Goal: Complete application form: Complete application form

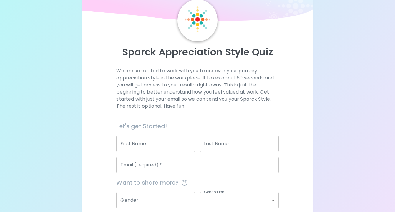
scroll to position [30, 0]
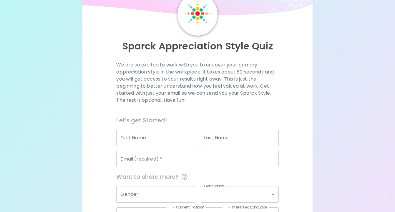
click at [176, 135] on input "First Name" at bounding box center [155, 138] width 79 height 16
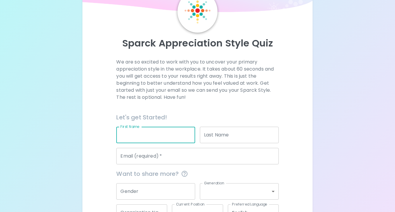
click at [170, 138] on input "First Name" at bounding box center [155, 135] width 79 height 16
type input "[PERSON_NAME]"
click at [223, 135] on input "Last Name" at bounding box center [239, 135] width 79 height 16
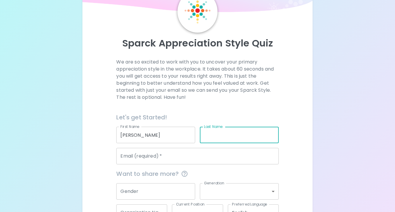
type input "Rice"
click at [207, 154] on input "Email (required)   *" at bounding box center [197, 156] width 162 height 16
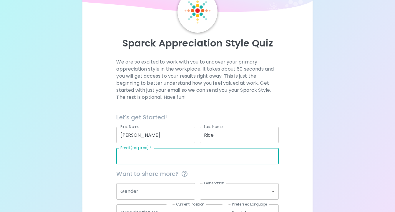
type input "[EMAIL_ADDRESS][DOMAIN_NAME]"
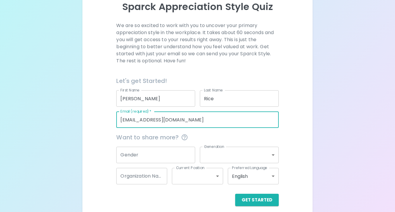
scroll to position [75, 0]
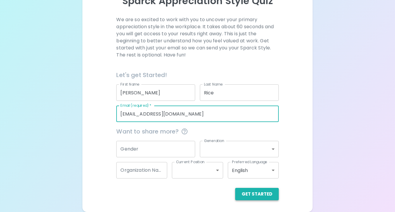
click at [260, 194] on button "Get Started" at bounding box center [257, 194] width 44 height 12
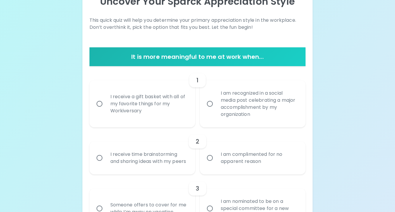
scroll to position [76, 0]
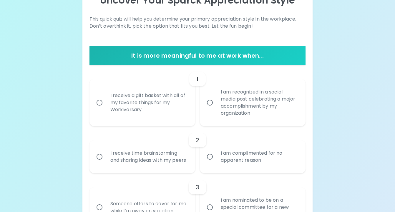
click at [99, 104] on input "I receive a gift basket with all of my favorite things for my Workiversary" at bounding box center [99, 103] width 12 height 12
radio input "true"
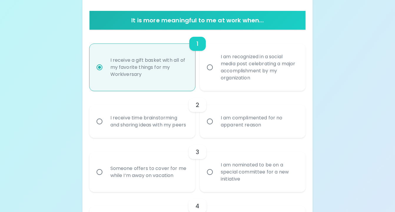
scroll to position [123, 0]
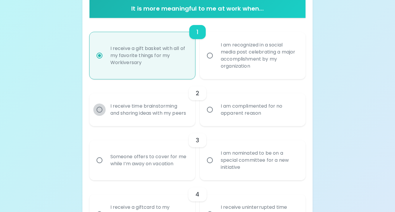
click at [101, 115] on input "I receive time brainstorming and sharing ideas with my peers" at bounding box center [99, 110] width 12 height 12
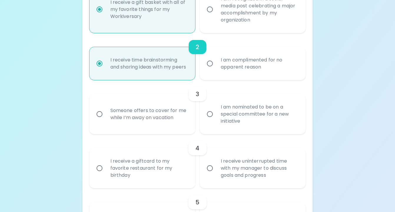
scroll to position [170, 0]
radio input "true"
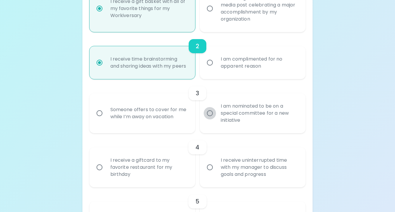
click at [211, 120] on input "I am nominated to be on a special committee for a new initiative" at bounding box center [210, 113] width 12 height 12
radio input "false"
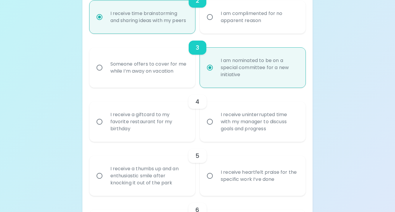
scroll to position [217, 0]
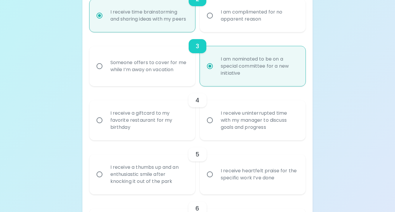
radio input "true"
click at [181, 127] on div "I receive a giftcard to my favorite restaurant for my birthday" at bounding box center [149, 120] width 86 height 35
click at [106, 127] on input "I receive a giftcard to my favorite restaurant for my birthday" at bounding box center [99, 120] width 12 height 12
radio input "false"
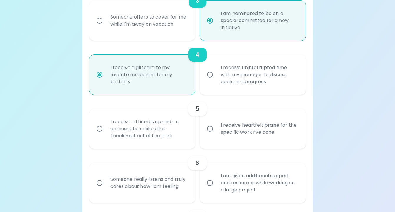
scroll to position [264, 0]
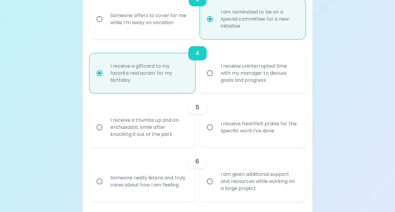
radio input "true"
click at [216, 134] on input "I receive heartfelt praise for the specific work I’ve done" at bounding box center [210, 127] width 12 height 12
radio input "false"
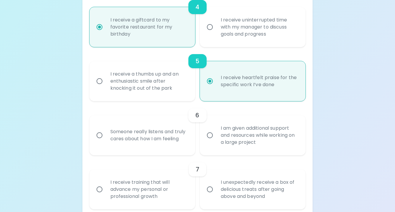
scroll to position [312, 0]
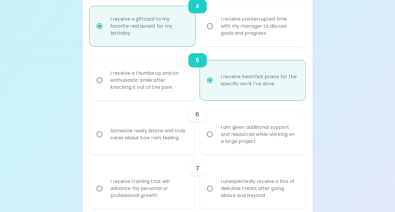
radio input "true"
click at [181, 143] on div "Someone really listens and truly cares about how I am feeling" at bounding box center [149, 134] width 86 height 28
click at [106, 141] on input "Someone really listens and truly cares about how I am feeling" at bounding box center [99, 134] width 12 height 12
radio input "false"
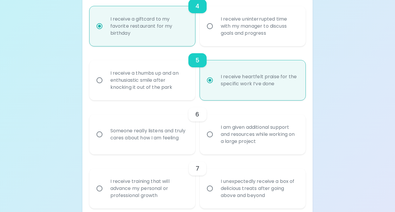
radio input "false"
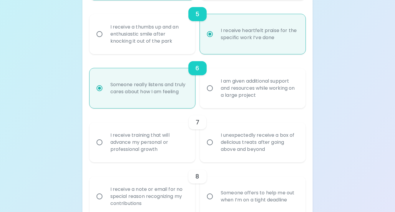
scroll to position [359, 0]
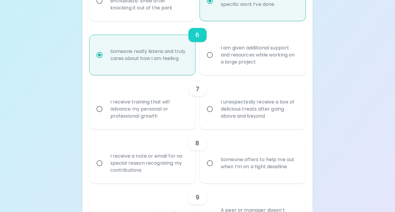
radio input "true"
click at [221, 118] on div "I unexpectedly receive a box of delicious treats after going above and beyond" at bounding box center [259, 109] width 86 height 35
click at [216, 115] on input "I unexpectedly receive a box of delicious treats after going above and beyond" at bounding box center [210, 109] width 12 height 12
radio input "false"
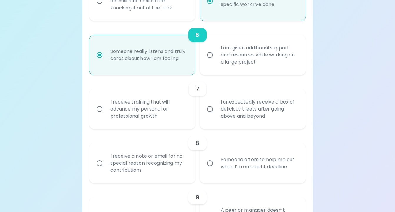
radio input "false"
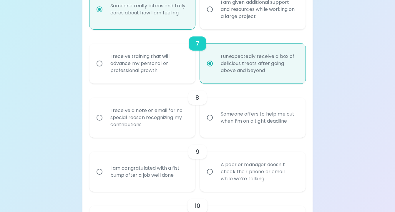
scroll to position [438, 0]
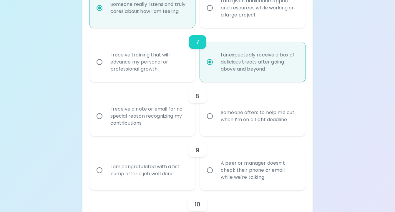
radio input "true"
click at [210, 123] on input "Someone offers to help me out when I’m on a tight deadline" at bounding box center [210, 116] width 12 height 12
radio input "false"
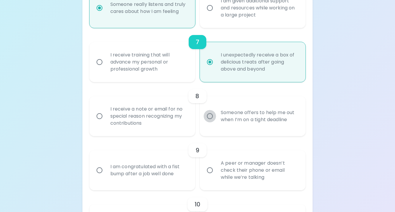
radio input "false"
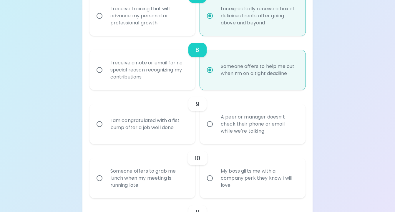
scroll to position [485, 0]
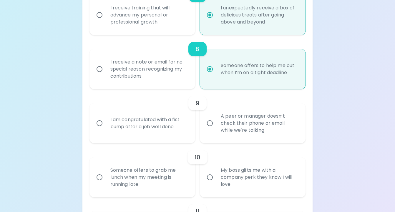
radio input "true"
click at [209, 129] on input "A peer or manager doesn’t check their phone or email while we’re talking" at bounding box center [210, 123] width 12 height 12
radio input "false"
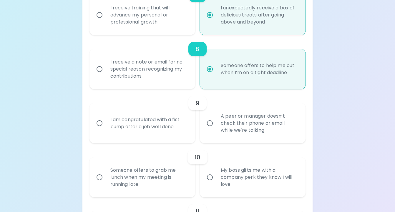
radio input "false"
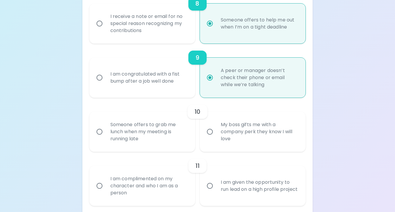
scroll to position [533, 0]
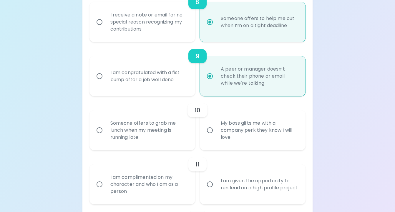
radio input "true"
click at [170, 141] on div "Someone offers to grab me lunch when my meeting is running late" at bounding box center [149, 130] width 86 height 35
click at [106, 137] on input "Someone offers to grab me lunch when my meeting is running late" at bounding box center [99, 130] width 12 height 12
radio input "false"
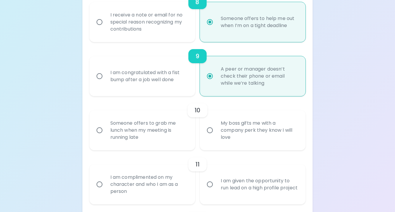
radio input "false"
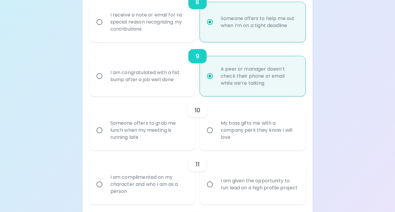
radio input "false"
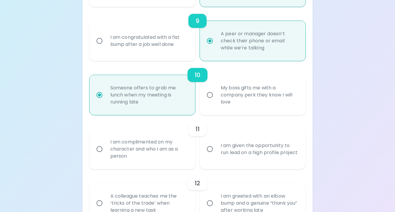
scroll to position [580, 0]
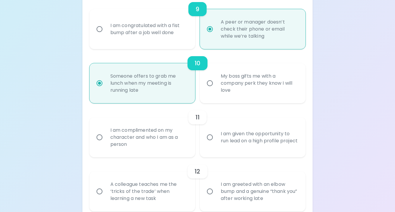
radio input "true"
click at [151, 148] on div "I am complimented on my character and who I am as a person" at bounding box center [149, 137] width 86 height 35
click at [106, 144] on input "I am complimented on my character and who I am as a person" at bounding box center [99, 137] width 12 height 12
radio input "false"
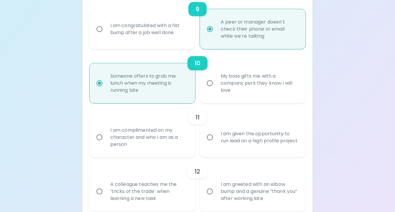
radio input "false"
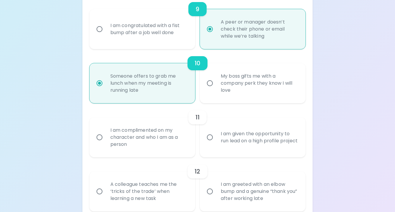
radio input "false"
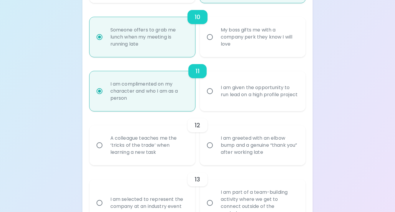
scroll to position [627, 0]
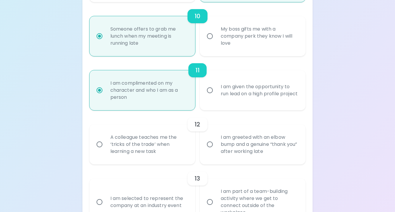
radio input "true"
click at [164, 155] on div "A colleague teaches me the ‘tricks of the trade’ when learning a new task" at bounding box center [149, 144] width 86 height 35
click at [106, 151] on input "A colleague teaches me the ‘tricks of the trade’ when learning a new task" at bounding box center [99, 144] width 12 height 12
radio input "false"
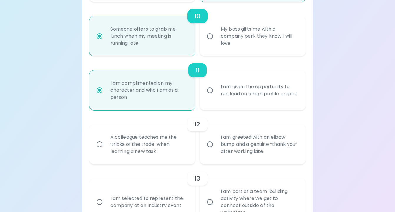
radio input "false"
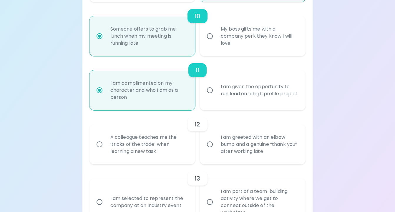
radio input "false"
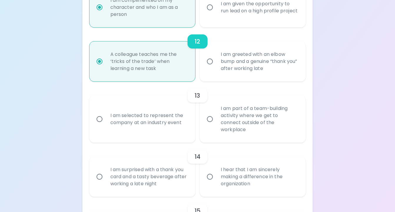
scroll to position [712, 0]
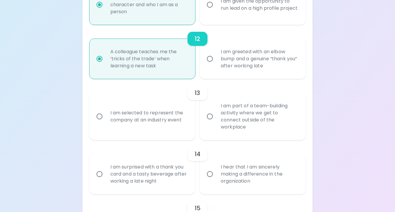
radio input "true"
click at [163, 125] on div "I am selected to represent the company at an industry event" at bounding box center [149, 116] width 86 height 28
click at [106, 123] on input "I am selected to represent the company at an industry event" at bounding box center [99, 116] width 12 height 12
radio input "false"
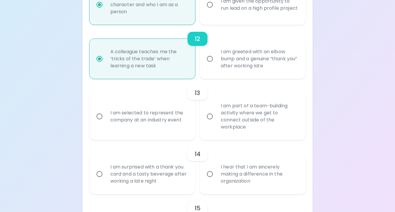
radio input "false"
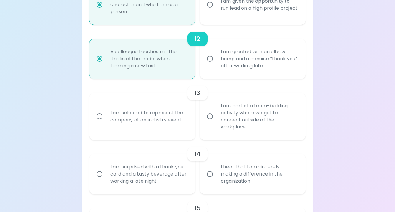
radio input "false"
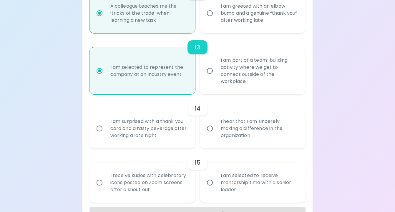
scroll to position [760, 0]
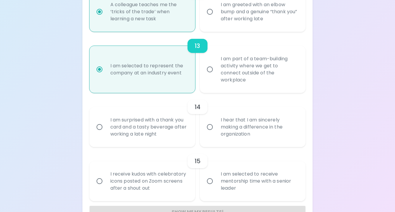
radio input "true"
click at [210, 133] on input "I hear that I am sincerely making a difference in the organization" at bounding box center [210, 127] width 12 height 12
radio input "false"
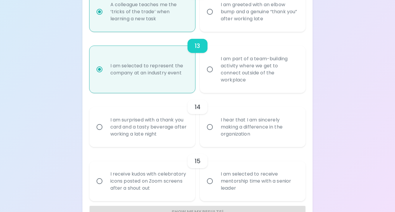
radio input "false"
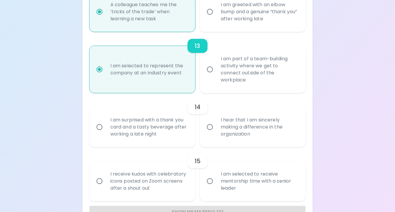
radio input "false"
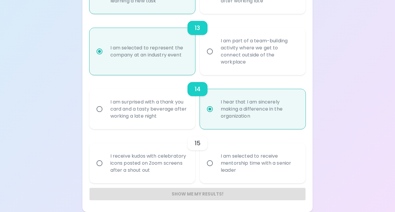
scroll to position [785, 0]
radio input "true"
click at [208, 162] on input "I am selected to receive mentorship time with a senior leader" at bounding box center [210, 163] width 12 height 12
radio input "false"
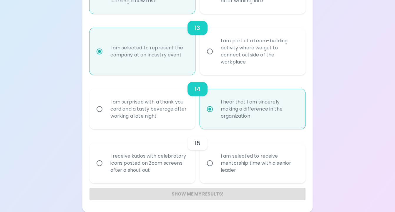
radio input "false"
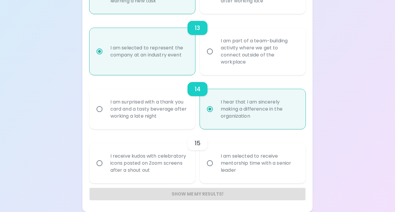
radio input "false"
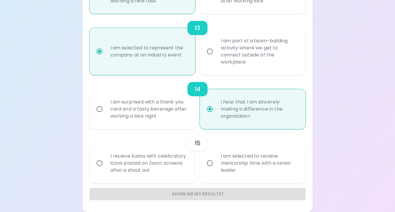
radio input "false"
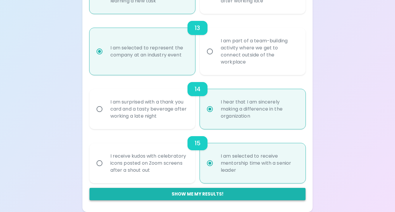
radio input "true"
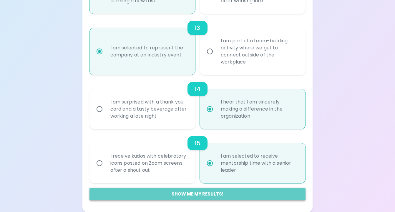
click at [196, 194] on button "Show me my results!" at bounding box center [198, 194] width 216 height 12
radio input "false"
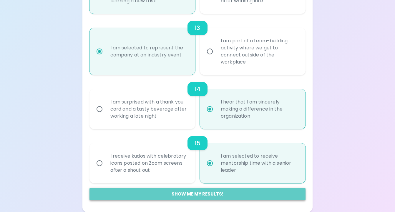
radio input "false"
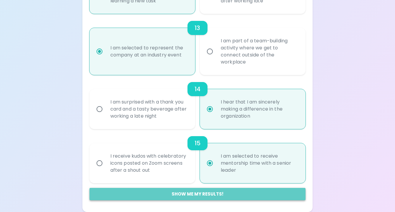
radio input "false"
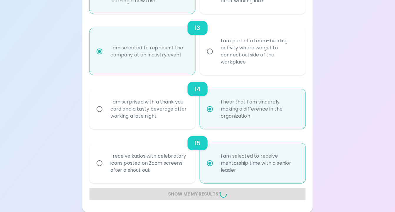
radio input "false"
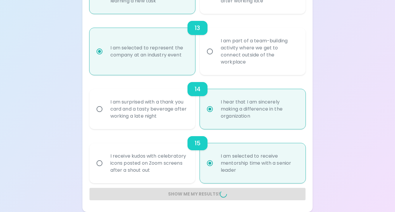
radio input "false"
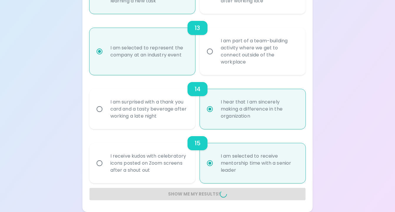
radio input "false"
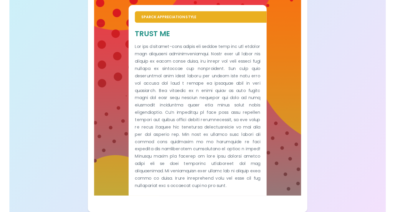
scroll to position [368, 0]
